Goal: Information Seeking & Learning: Learn about a topic

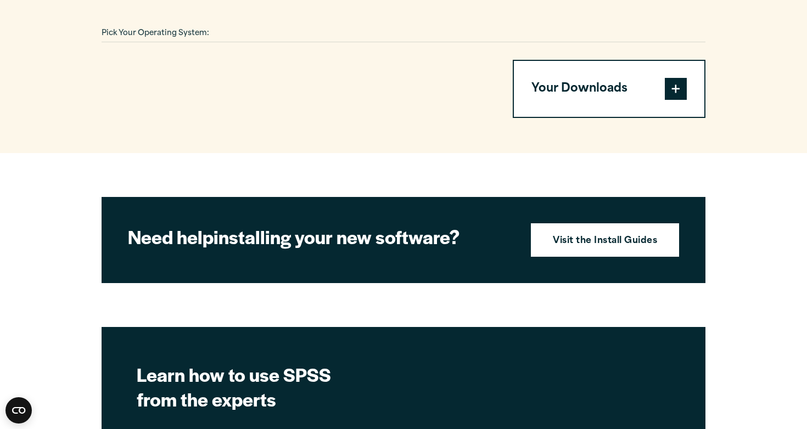
scroll to position [790, 0]
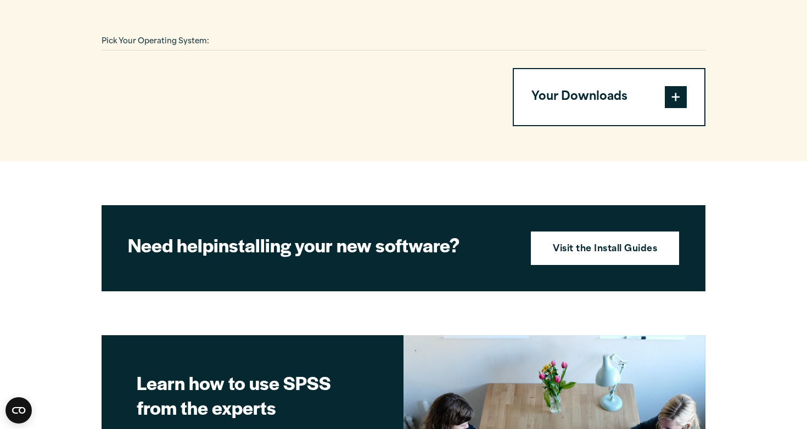
click at [583, 102] on button "Your Downloads" at bounding box center [609, 97] width 190 height 56
click at [674, 99] on span at bounding box center [675, 97] width 22 height 22
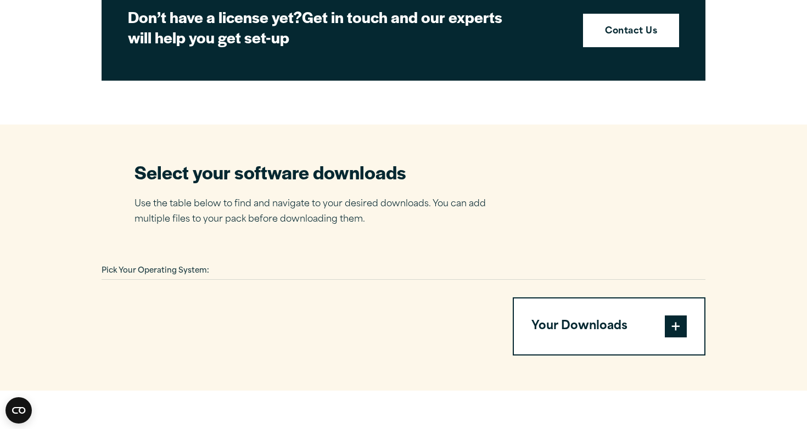
scroll to position [561, 0]
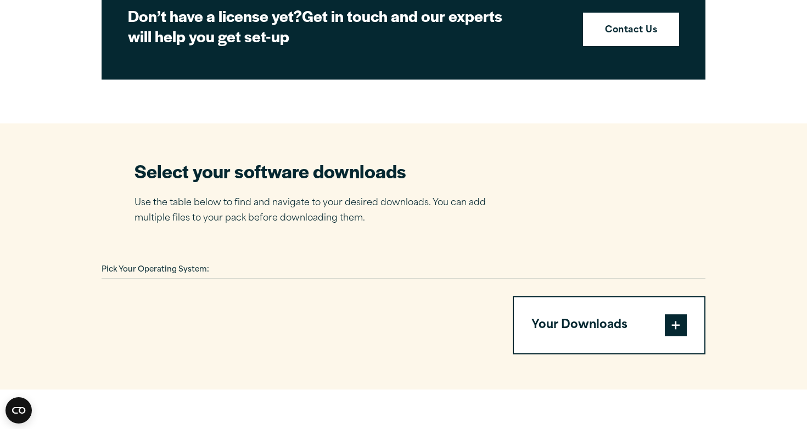
click at [292, 234] on section "Select your software downloads Use the table below to find and navigate to your…" at bounding box center [403, 256] width 807 height 266
click at [311, 216] on p "Use the table below to find and navigate to your desired downloads. You can add…" at bounding box center [318, 211] width 368 height 32
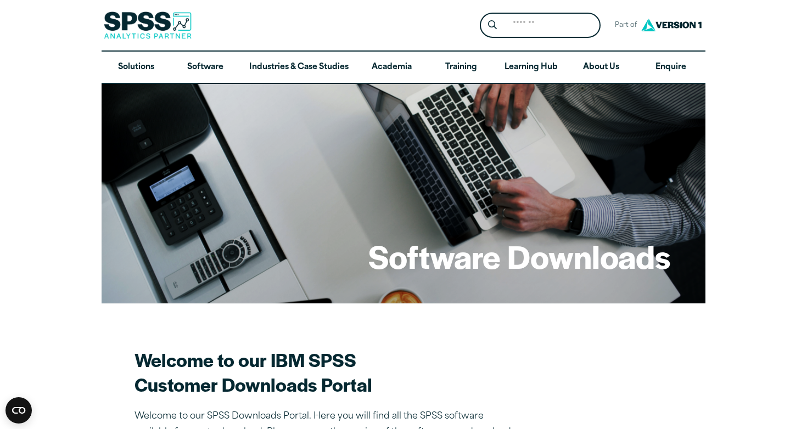
scroll to position [0, 0]
click at [204, 69] on link "Software" at bounding box center [205, 68] width 69 height 32
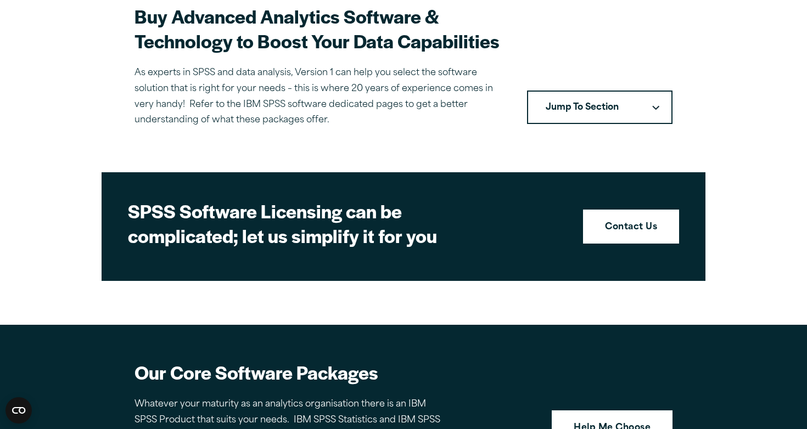
scroll to position [343, 0]
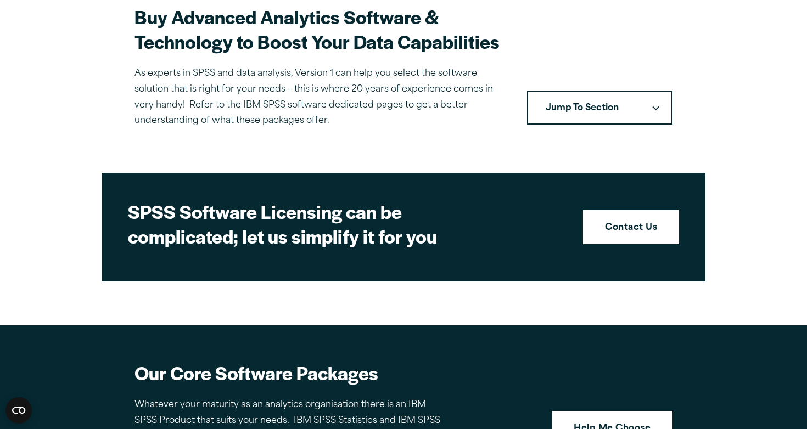
click at [649, 105] on button "Jump To Section" at bounding box center [599, 108] width 145 height 34
click at [657, 106] on icon "Downward pointing chevron" at bounding box center [655, 108] width 7 height 4
click at [614, 102] on button "Jump To Section" at bounding box center [599, 108] width 145 height 34
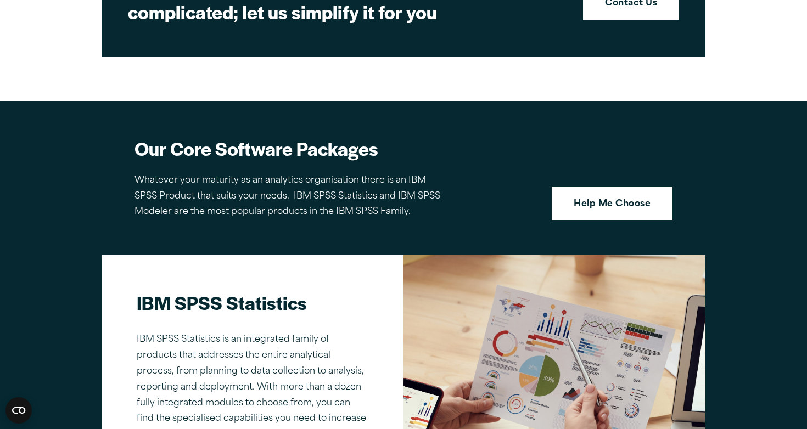
scroll to position [545, 0]
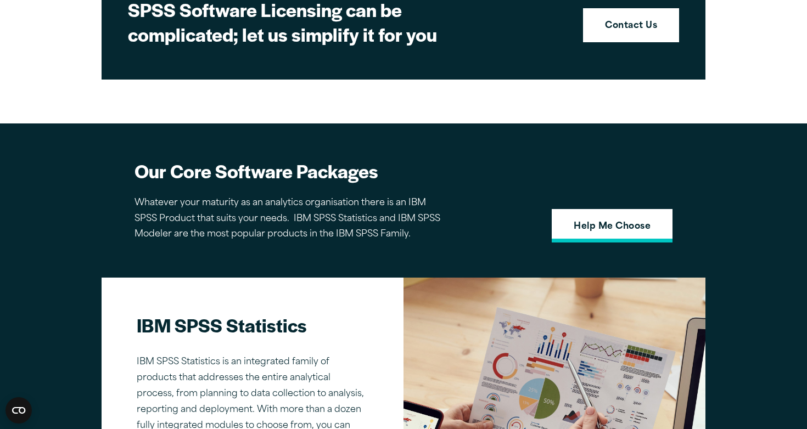
click at [591, 226] on link "Help Me Choose" at bounding box center [611, 226] width 121 height 34
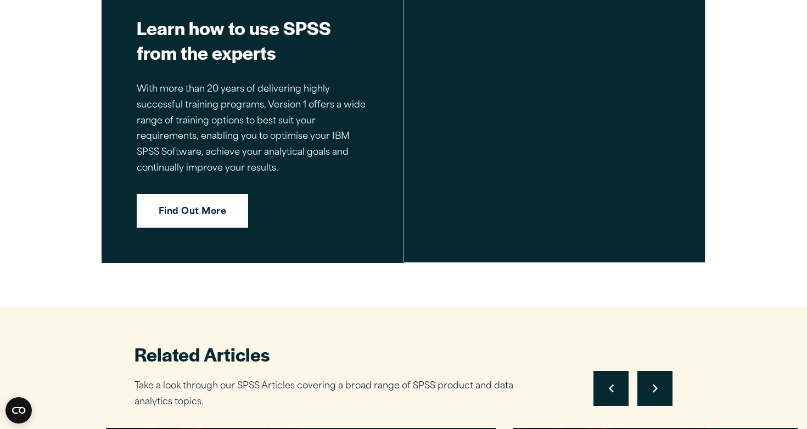
scroll to position [2019, 0]
